Goal: Task Accomplishment & Management: Use online tool/utility

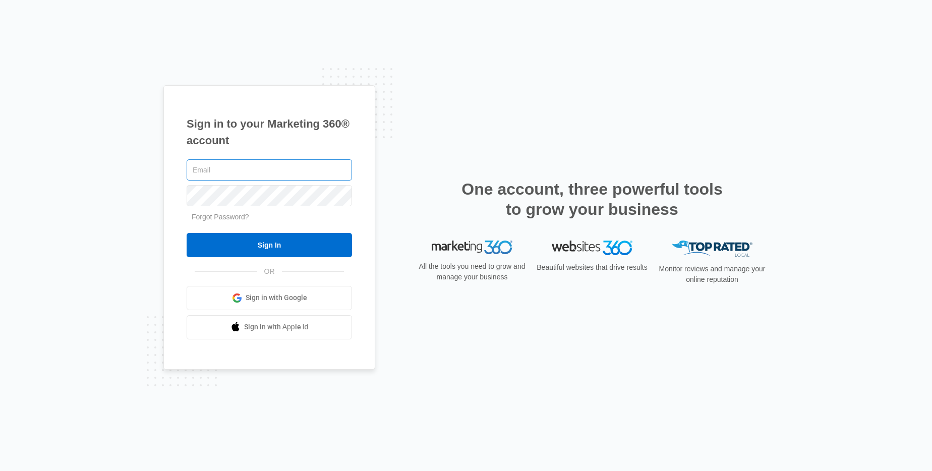
click at [310, 170] on input "text" at bounding box center [269, 169] width 165 height 21
type input "[PERSON_NAME][EMAIL_ADDRESS][PERSON_NAME][DOMAIN_NAME]"
click at [187, 233] on input "Sign In" at bounding box center [269, 245] width 165 height 24
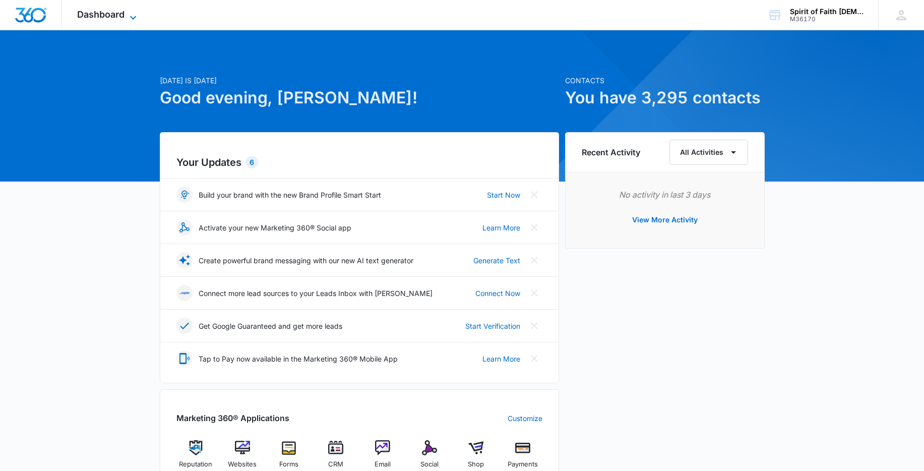
click at [118, 17] on span "Dashboard" at bounding box center [100, 14] width 47 height 11
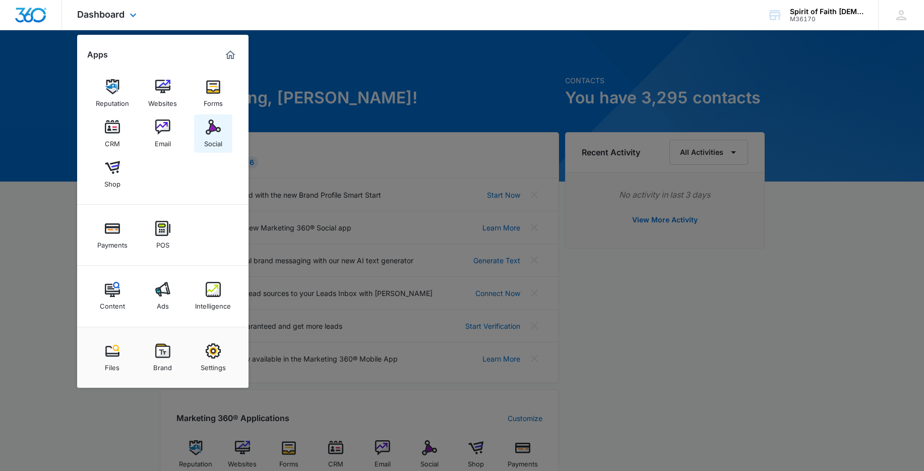
click at [211, 131] on img at bounding box center [213, 127] width 15 height 15
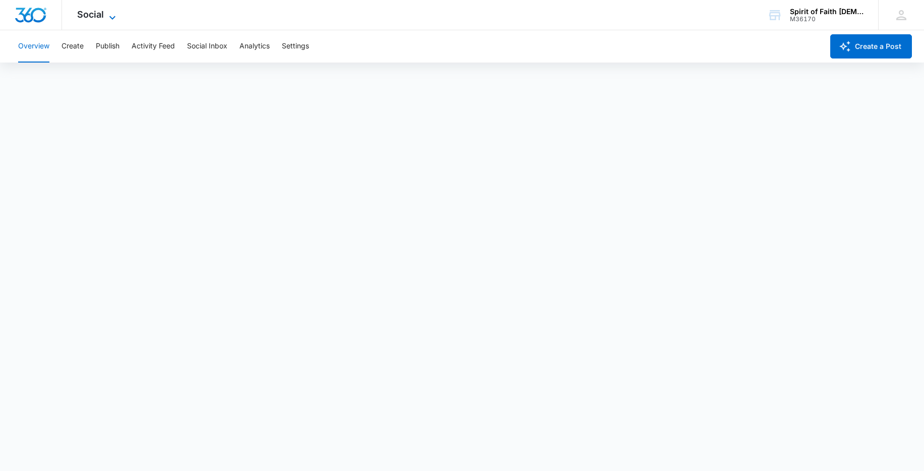
click at [92, 14] on span "Social" at bounding box center [90, 14] width 27 height 11
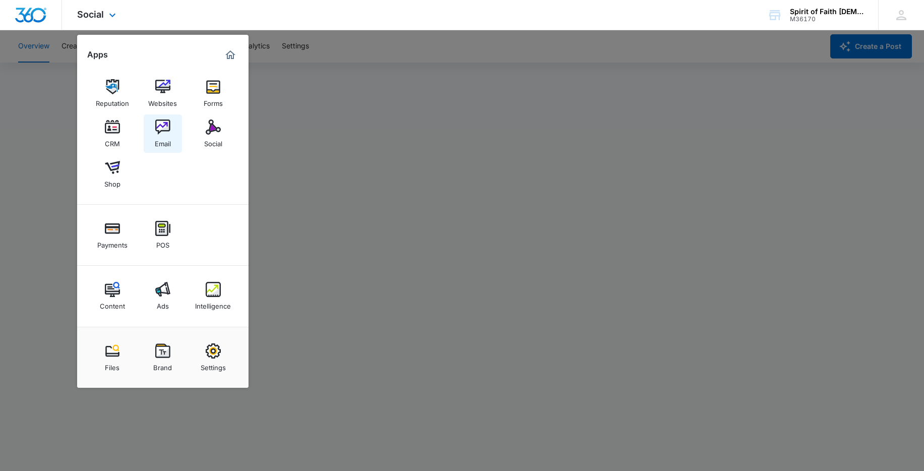
click at [170, 128] on link "Email" at bounding box center [163, 133] width 38 height 38
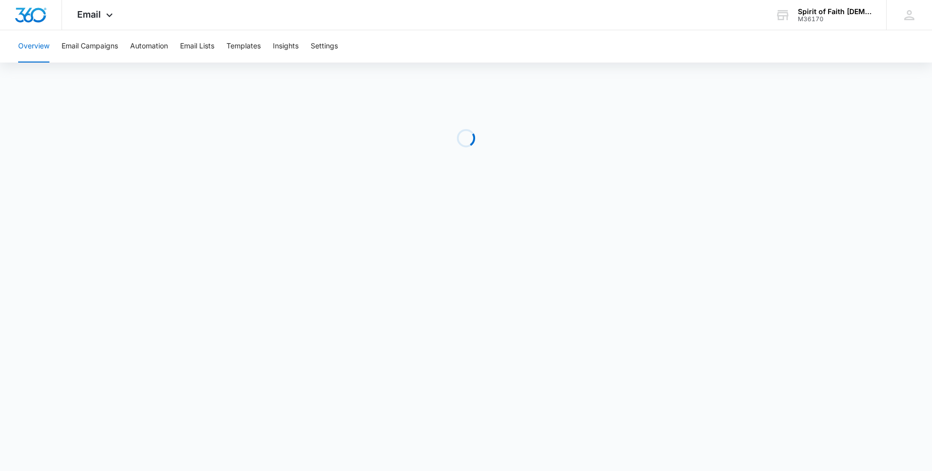
drag, startPoint x: 157, startPoint y: 108, endPoint x: 153, endPoint y: 112, distance: 6.1
click at [102, 21] on div "Social Apps Reputation Websites Forms CRM Email Social Shop Payments POS Conten…" at bounding box center [98, 15] width 72 height 30
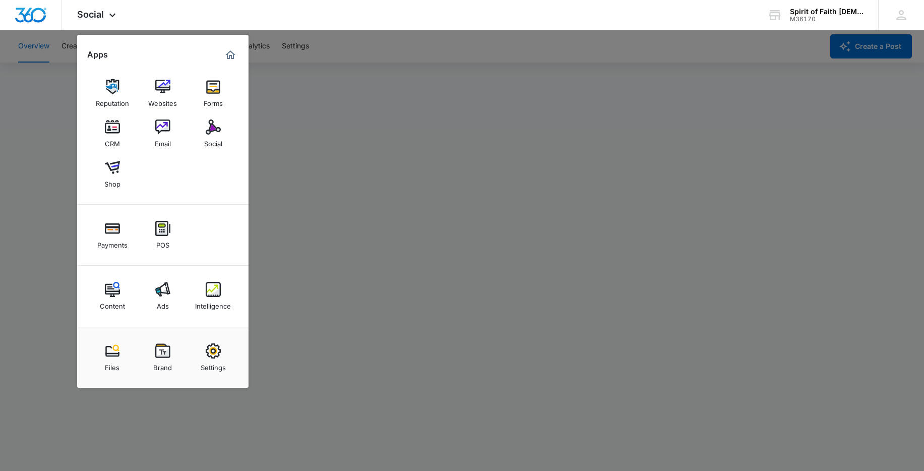
click at [426, 104] on div at bounding box center [462, 235] width 924 height 471
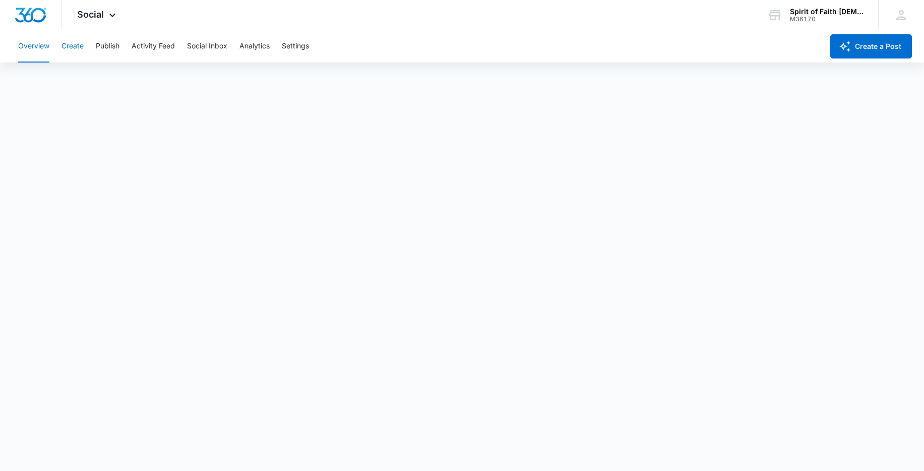
click at [70, 44] on button "Create" at bounding box center [73, 46] width 22 height 32
click at [33, 47] on button "Overview" at bounding box center [33, 46] width 31 height 32
click at [79, 49] on button "Create" at bounding box center [73, 46] width 22 height 32
click at [167, 78] on button "Recommendations" at bounding box center [158, 77] width 61 height 28
click at [143, 47] on button "Activity Feed" at bounding box center [153, 46] width 43 height 32
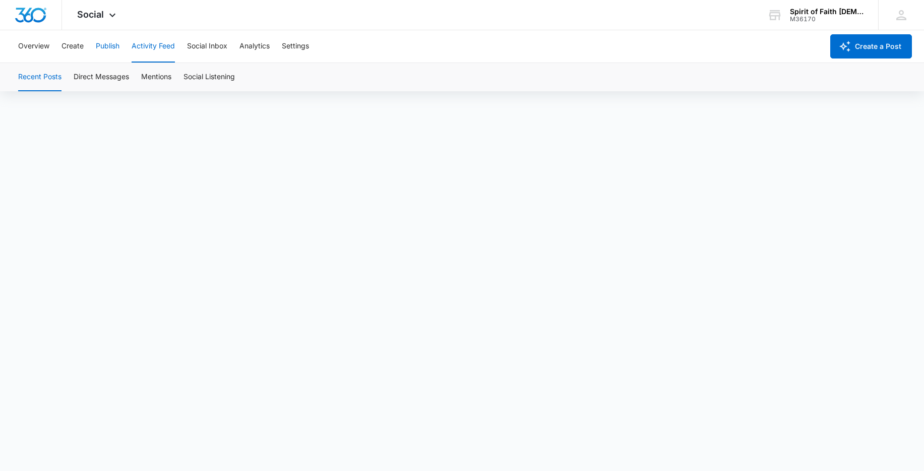
click at [106, 45] on button "Publish" at bounding box center [108, 46] width 24 height 32
click at [64, 50] on button "Create" at bounding box center [73, 46] width 22 height 32
click at [151, 75] on button "Recommendations" at bounding box center [158, 77] width 61 height 28
click at [68, 47] on button "Create" at bounding box center [73, 46] width 22 height 32
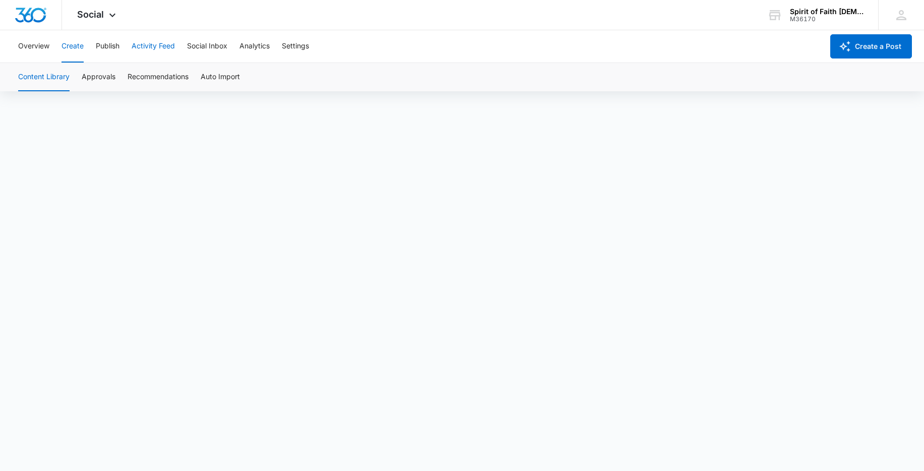
click at [134, 45] on button "Activity Feed" at bounding box center [153, 46] width 43 height 32
click at [105, 46] on button "Publish" at bounding box center [108, 46] width 24 height 32
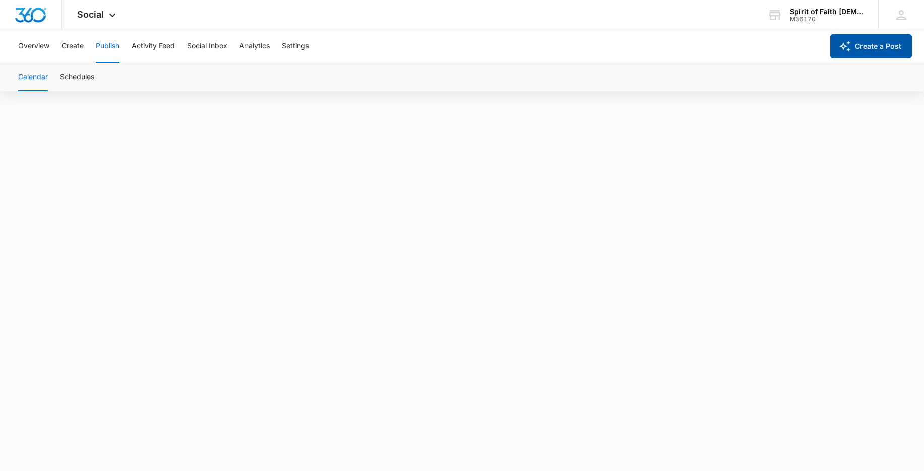
click at [868, 49] on button "Create a Post" at bounding box center [872, 46] width 82 height 24
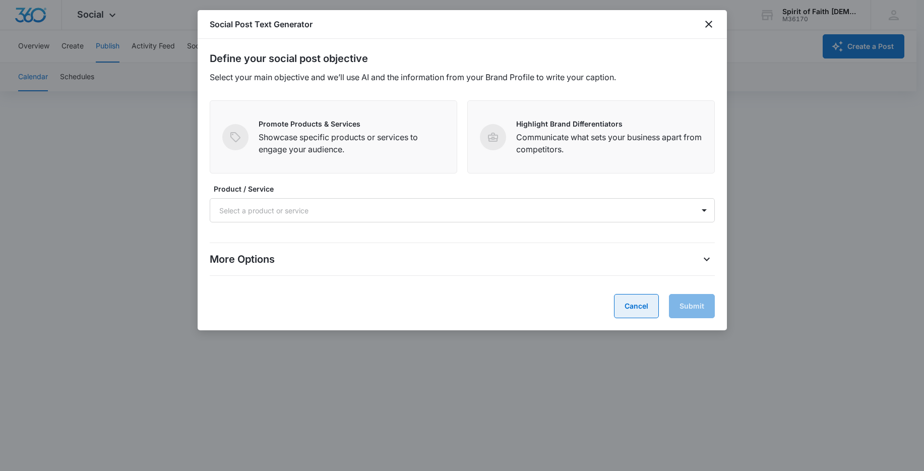
click at [644, 306] on button "Cancel" at bounding box center [636, 306] width 45 height 24
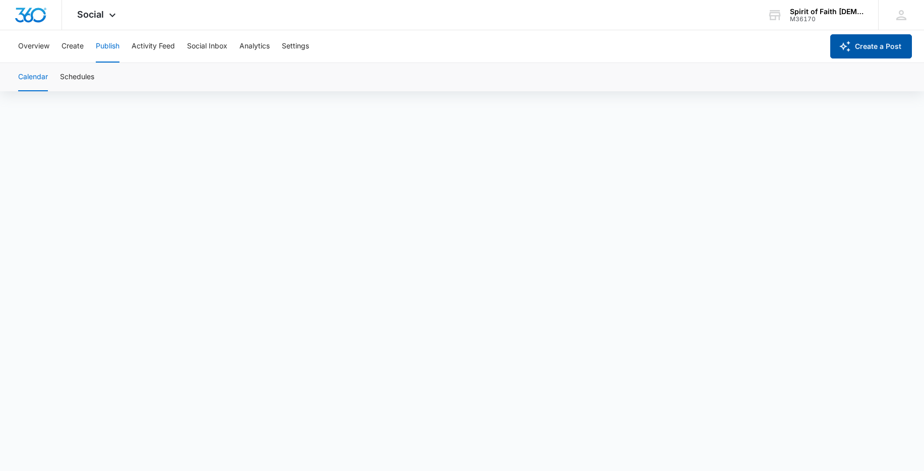
click at [863, 42] on button "Create a Post" at bounding box center [872, 46] width 82 height 24
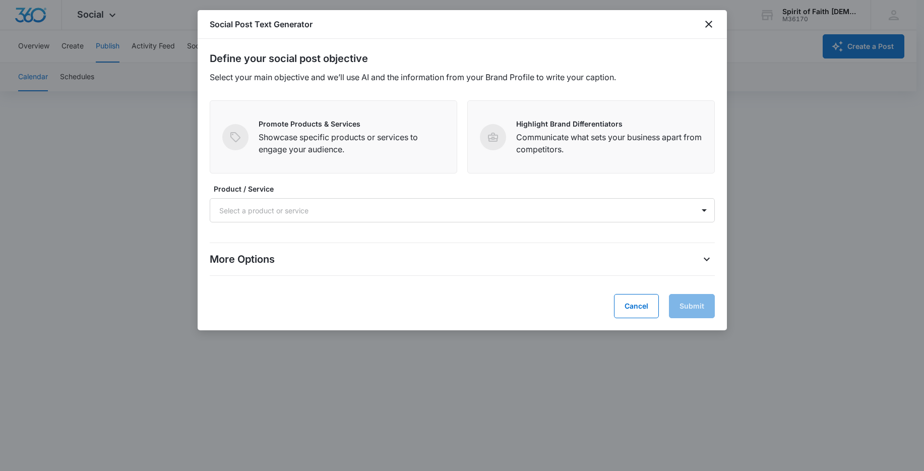
click at [501, 281] on div "More Options Tone of Voice Default Target Region Select a target region Number …" at bounding box center [462, 258] width 505 height 49
click at [515, 262] on div "More Options" at bounding box center [462, 259] width 505 height 16
click at [713, 258] on div "Define your social post objective Select your main objective and we’ll use AI a…" at bounding box center [463, 184] width 530 height 291
click at [710, 258] on icon "More Options" at bounding box center [707, 259] width 12 height 12
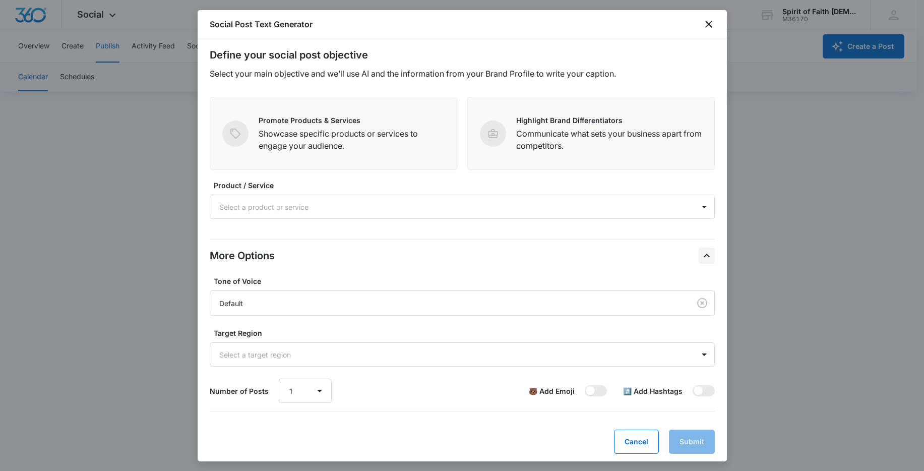
scroll to position [8, 0]
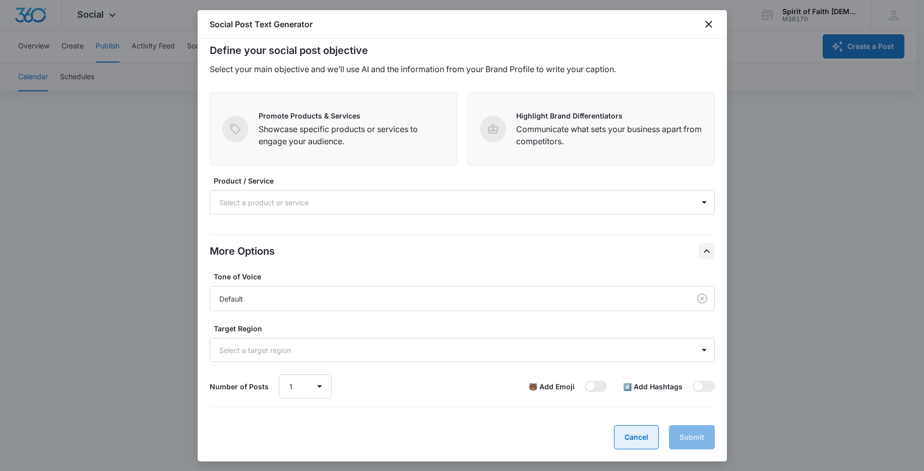
drag, startPoint x: 631, startPoint y: 440, endPoint x: 618, endPoint y: 406, distance: 35.8
click at [631, 440] on button "Cancel" at bounding box center [636, 437] width 45 height 24
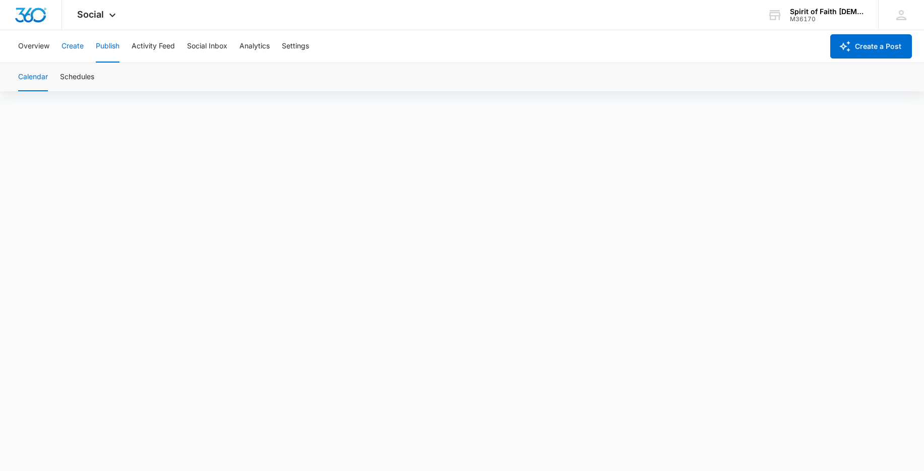
click at [69, 46] on button "Create" at bounding box center [73, 46] width 22 height 32
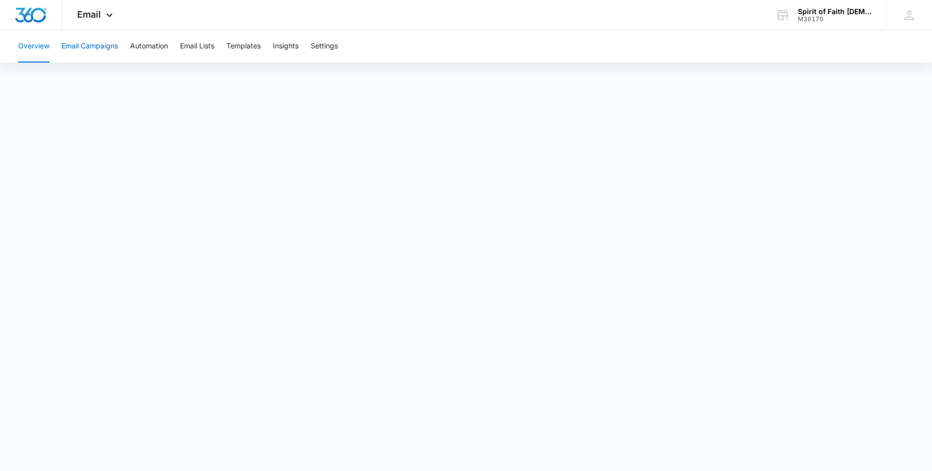
click at [98, 49] on button "Email Campaigns" at bounding box center [90, 46] width 56 height 32
click at [162, 50] on button "Automation" at bounding box center [149, 46] width 38 height 32
